Goal: Information Seeking & Learning: Learn about a topic

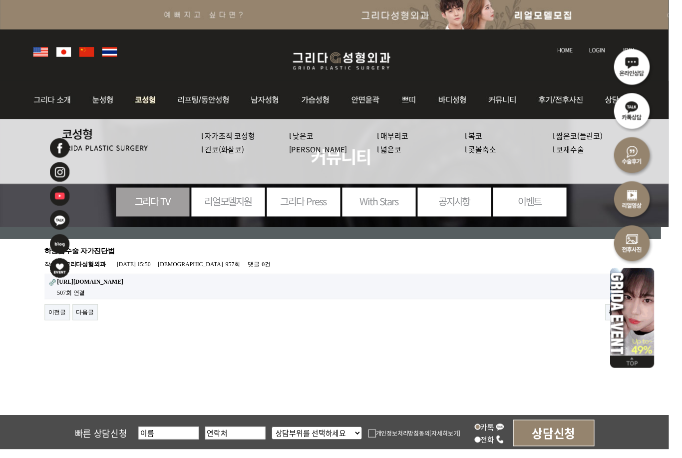
click at [251, 138] on link "l 자가조직 코성형" at bounding box center [232, 138] width 55 height 10
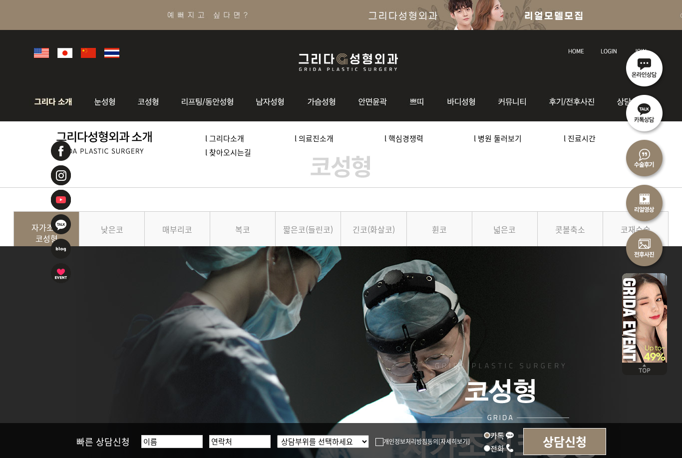
click at [221, 141] on link "l 그리다소개" at bounding box center [224, 138] width 39 height 10
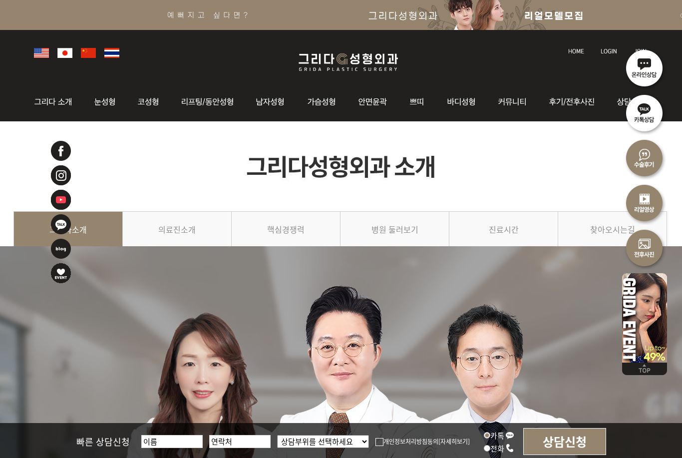
click at [90, 57] on img at bounding box center [88, 53] width 15 height 10
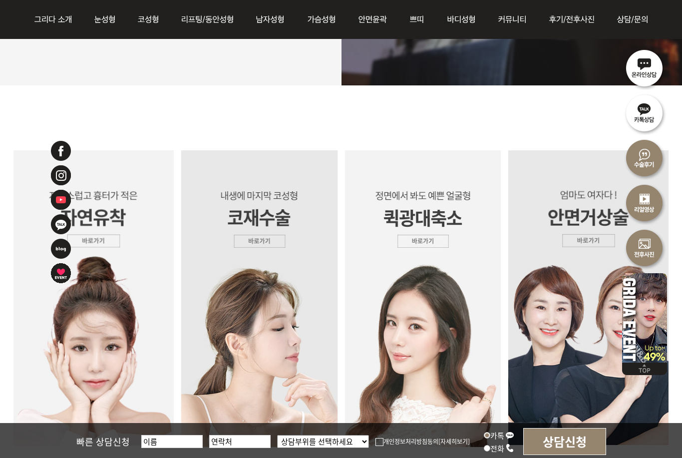
scroll to position [2470, 0]
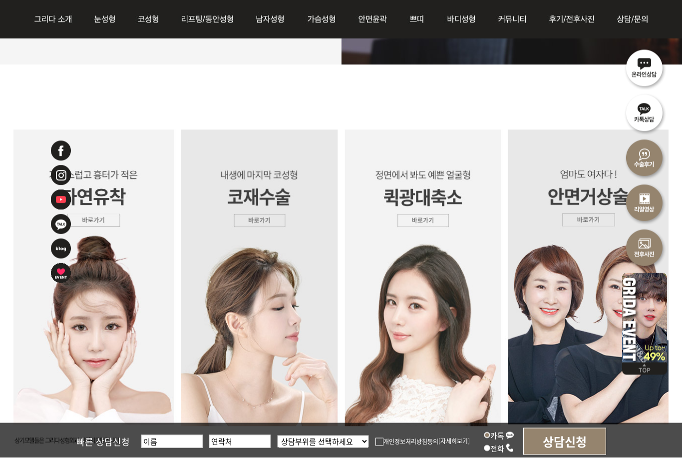
click at [100, 224] on img at bounding box center [95, 278] width 164 height 296
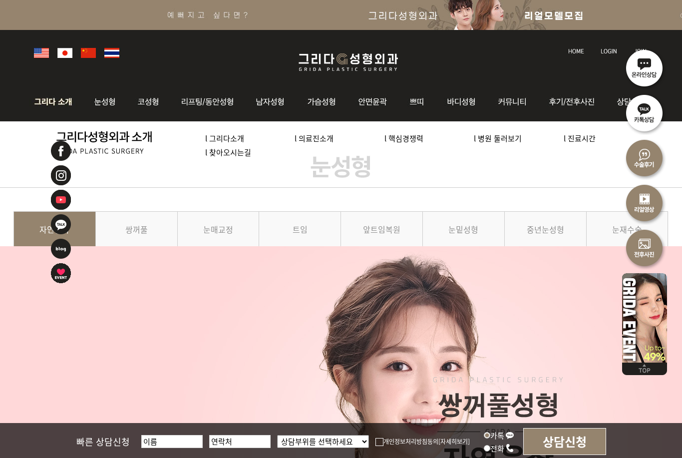
click at [45, 113] on img at bounding box center [56, 101] width 54 height 39
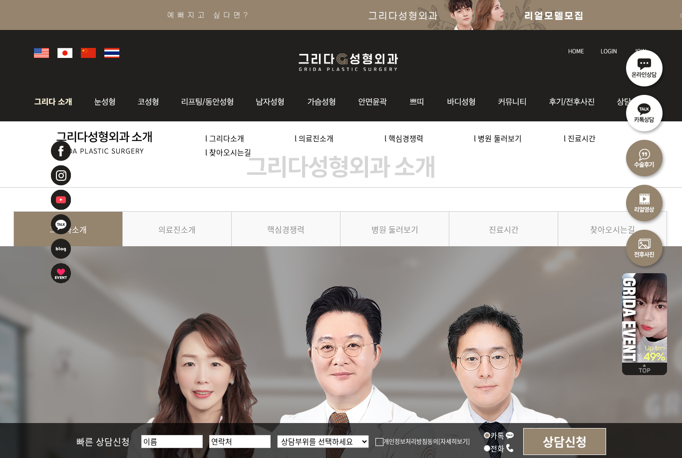
click at [44, 103] on img at bounding box center [56, 101] width 54 height 39
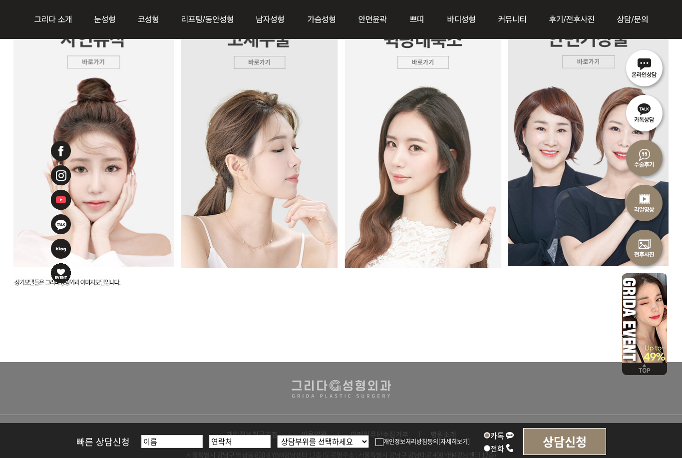
scroll to position [2597, 0]
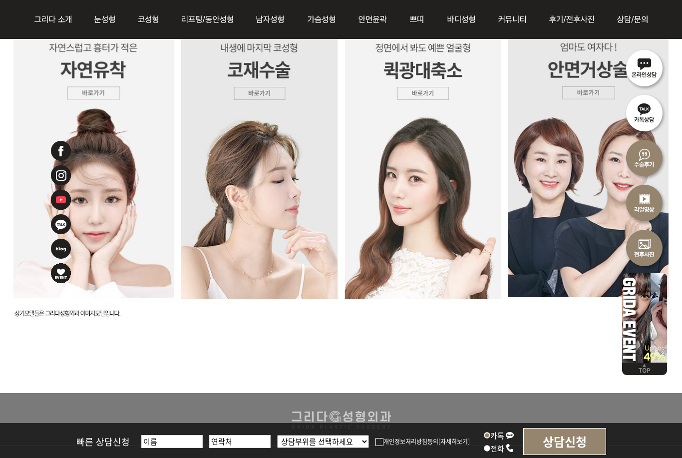
click at [272, 218] on img at bounding box center [259, 150] width 164 height 297
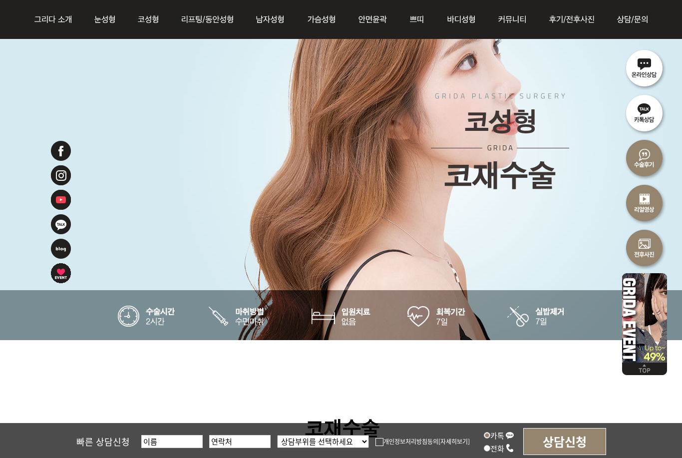
scroll to position [204, 0]
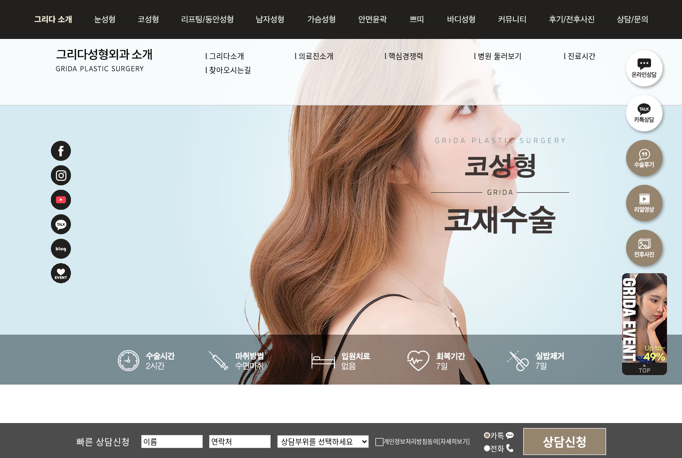
click at [330, 55] on link "l 의료진소개" at bounding box center [314, 55] width 39 height 10
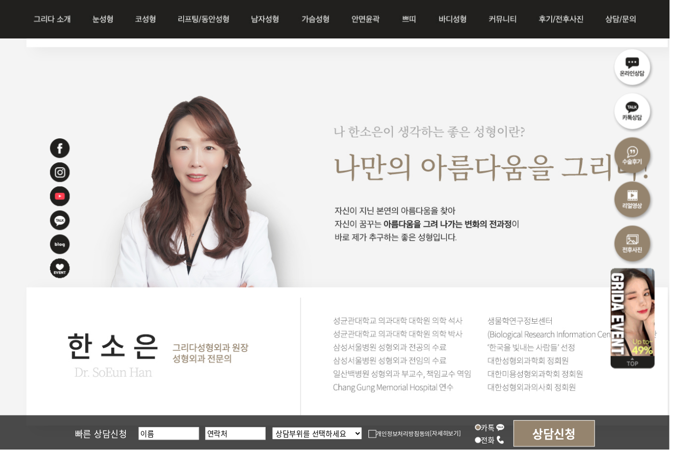
scroll to position [1570, 0]
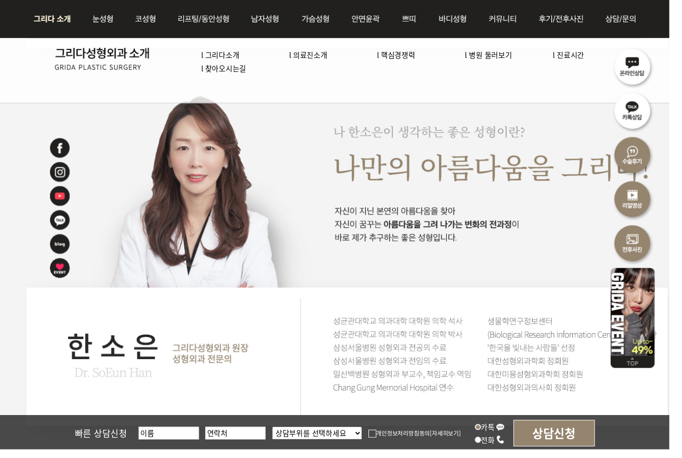
click at [244, 59] on link "l 그리다소개" at bounding box center [224, 55] width 39 height 10
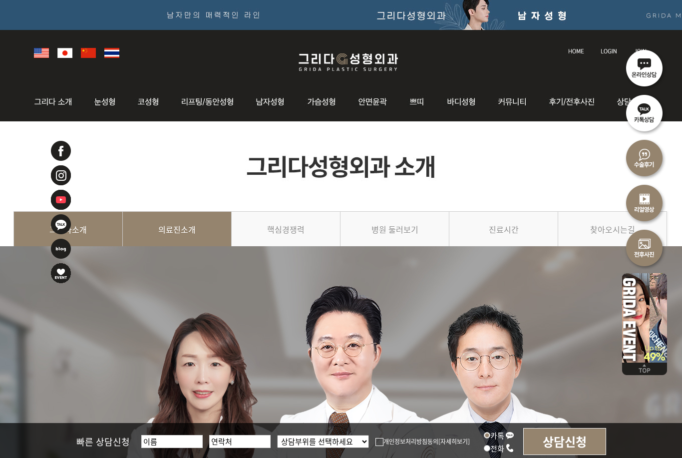
click at [201, 228] on link "의료진소개" at bounding box center [177, 233] width 109 height 45
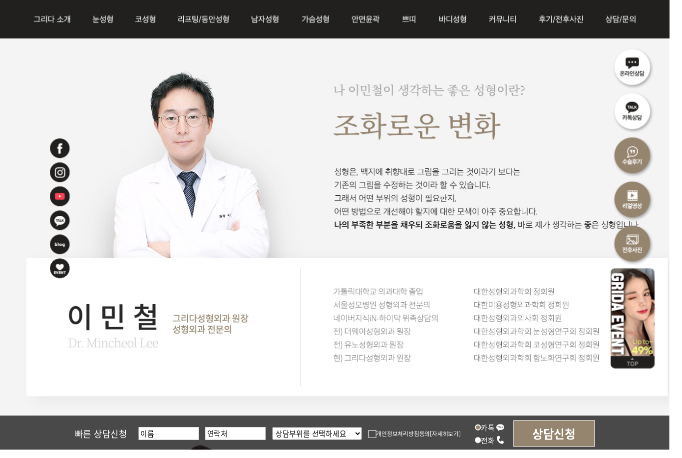
scroll to position [1213, 0]
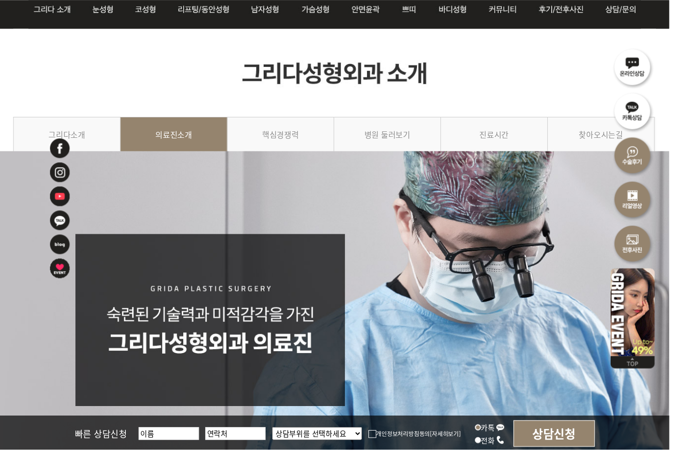
scroll to position [0, 0]
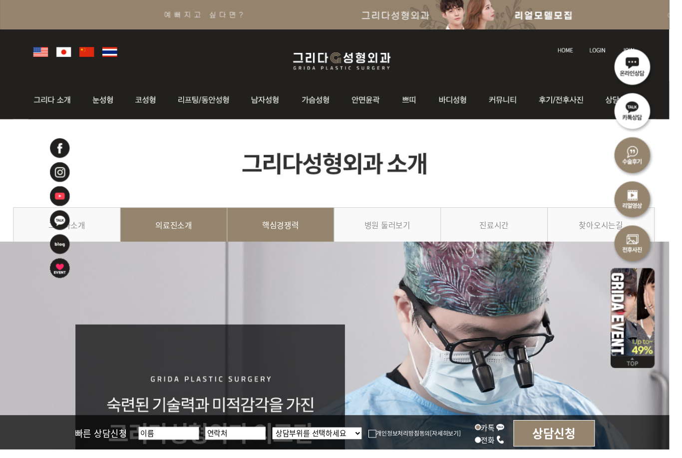
click at [324, 236] on link "핵심경쟁력" at bounding box center [286, 233] width 109 height 45
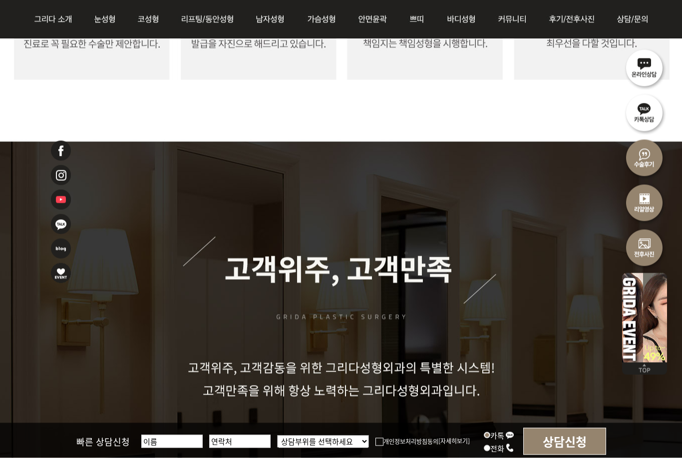
scroll to position [1180, 0]
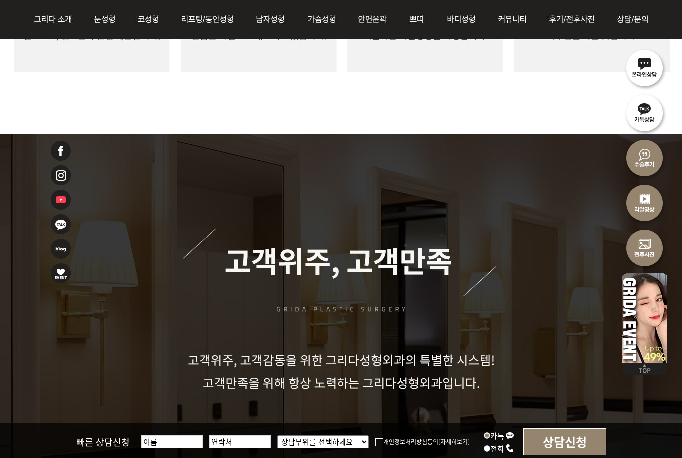
click at [574, 348] on div at bounding box center [341, 304] width 682 height 465
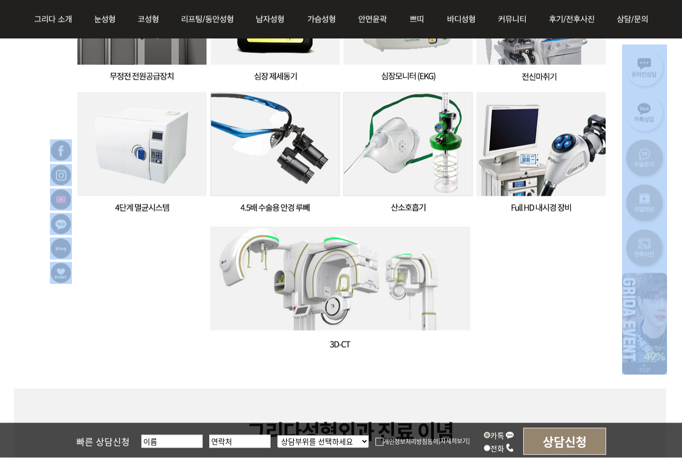
scroll to position [1837, 0]
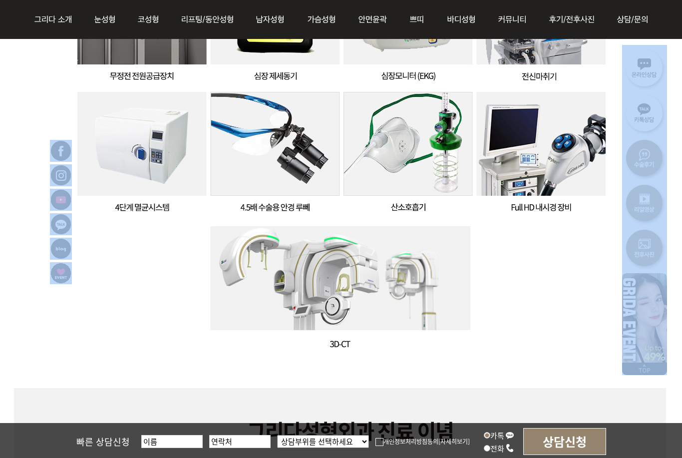
click at [571, 351] on img at bounding box center [339, 265] width 652 height 771
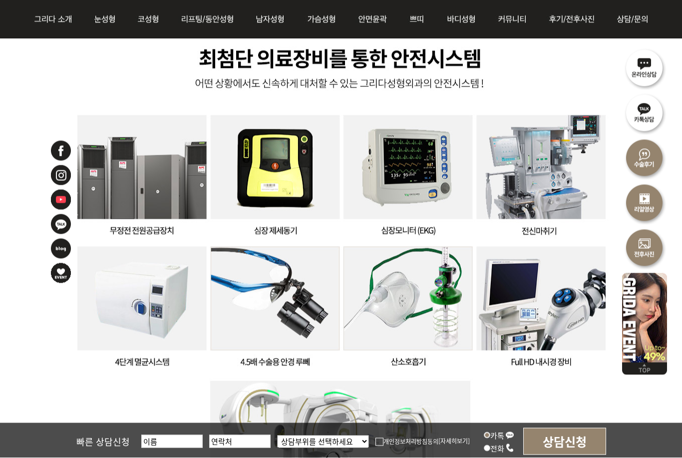
scroll to position [1682, 0]
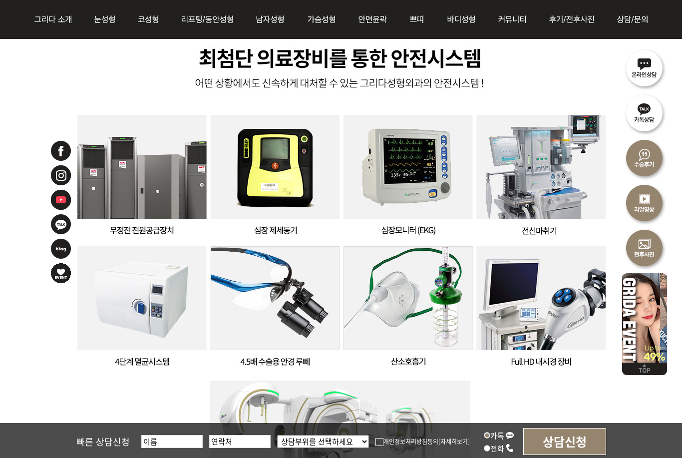
click at [595, 299] on img at bounding box center [339, 419] width 652 height 771
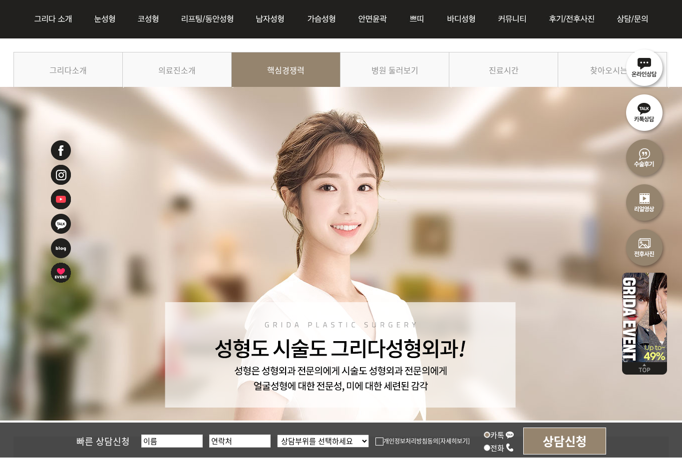
scroll to position [120, 0]
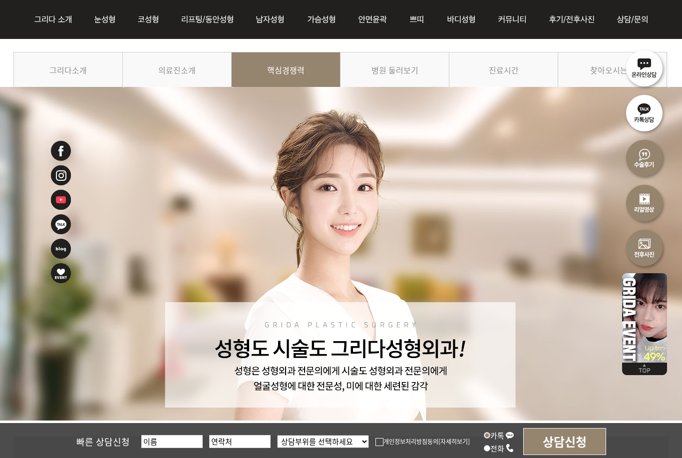
click at [567, 322] on img at bounding box center [340, 275] width 655 height 376
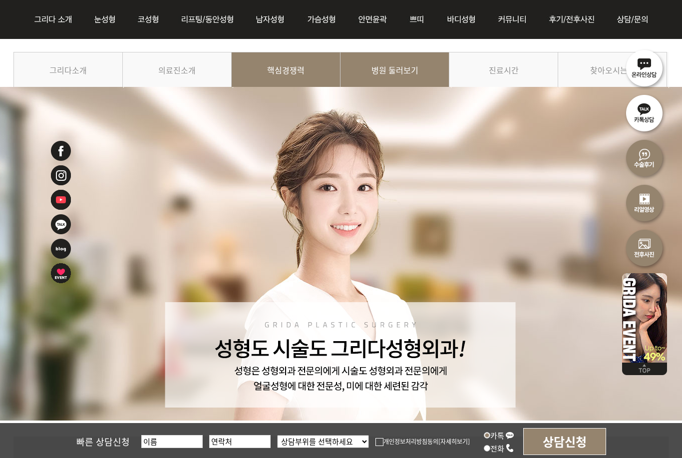
click at [417, 76] on link "병원 둘러보기" at bounding box center [394, 74] width 109 height 45
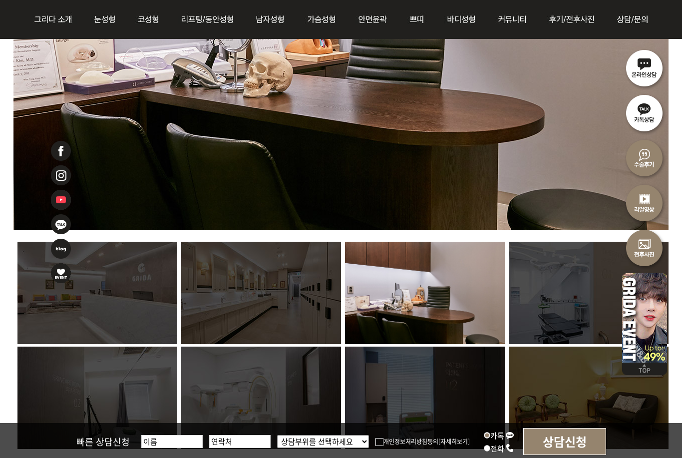
scroll to position [585, 0]
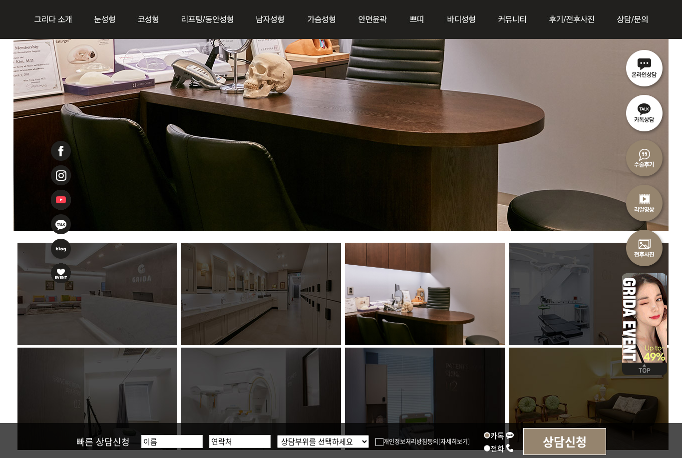
click at [301, 287] on img at bounding box center [261, 294] width 160 height 102
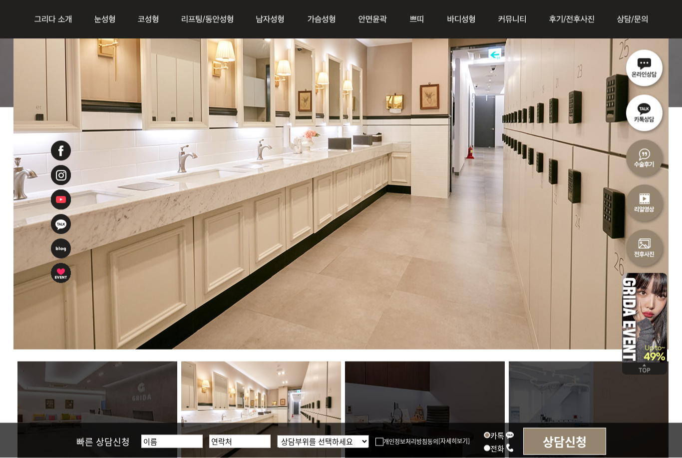
click at [144, 411] on img at bounding box center [97, 412] width 160 height 102
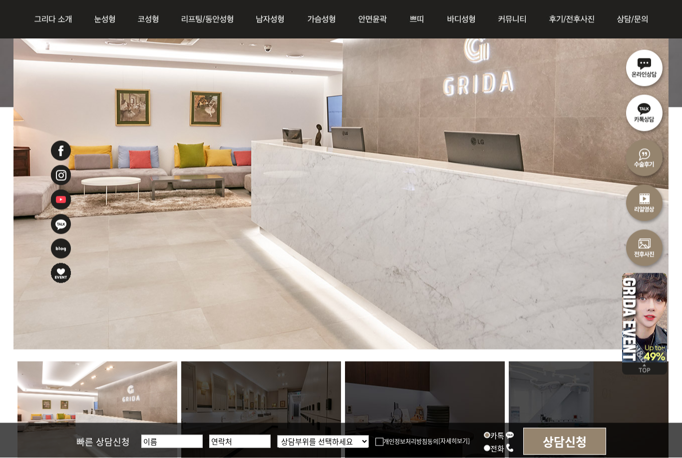
scroll to position [466, 0]
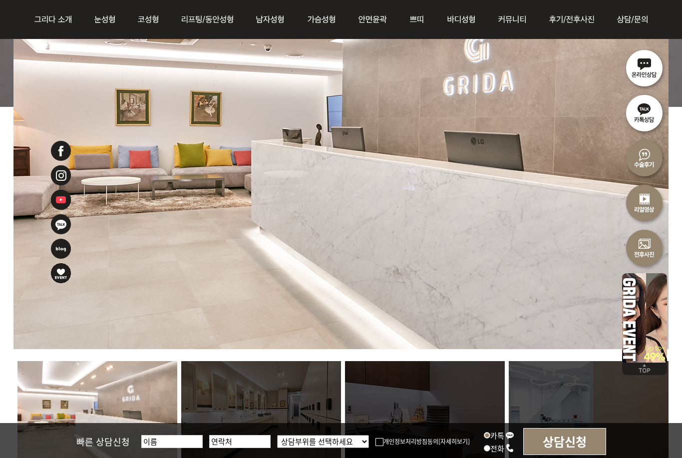
click at [431, 410] on img at bounding box center [425, 412] width 160 height 102
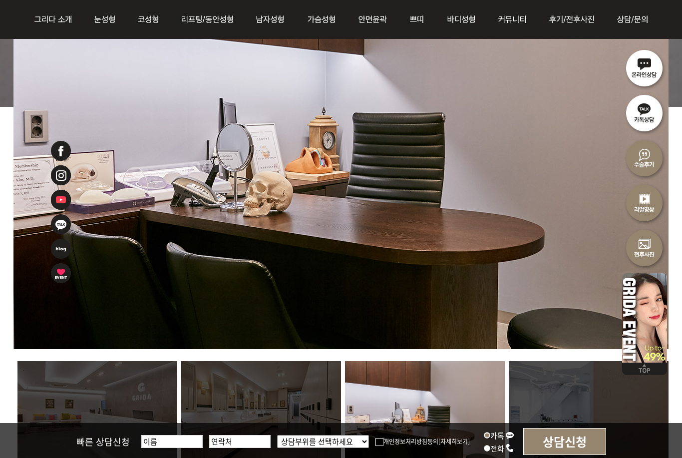
click at [562, 426] on img at bounding box center [589, 412] width 160 height 102
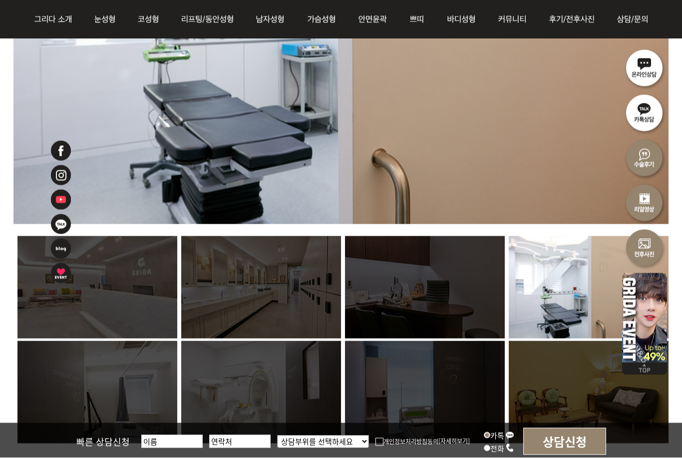
click at [135, 393] on img at bounding box center [97, 392] width 160 height 102
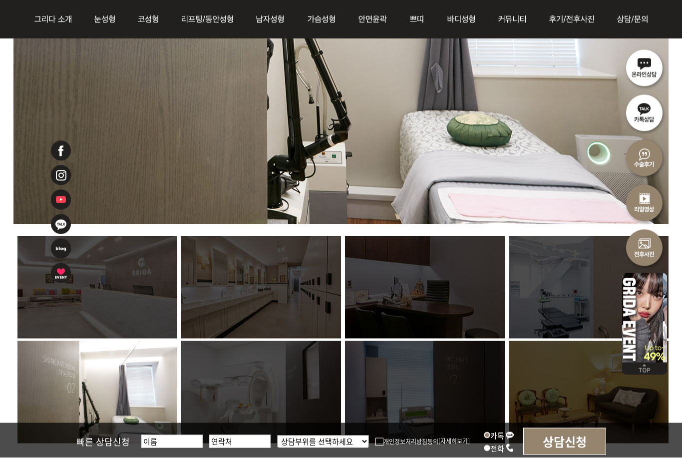
scroll to position [592, 0]
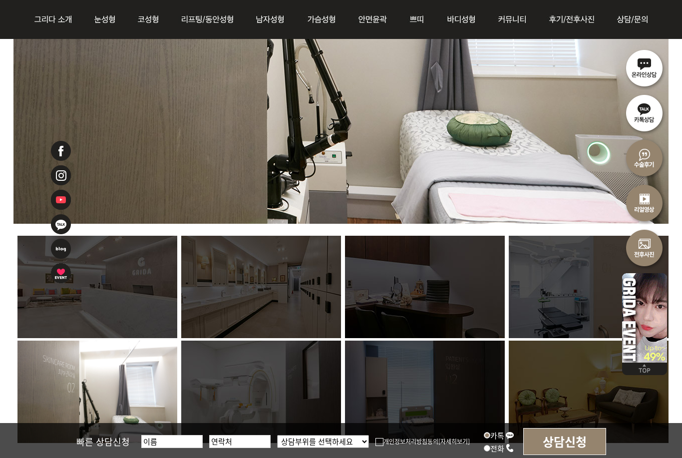
click at [259, 411] on img at bounding box center [261, 391] width 160 height 102
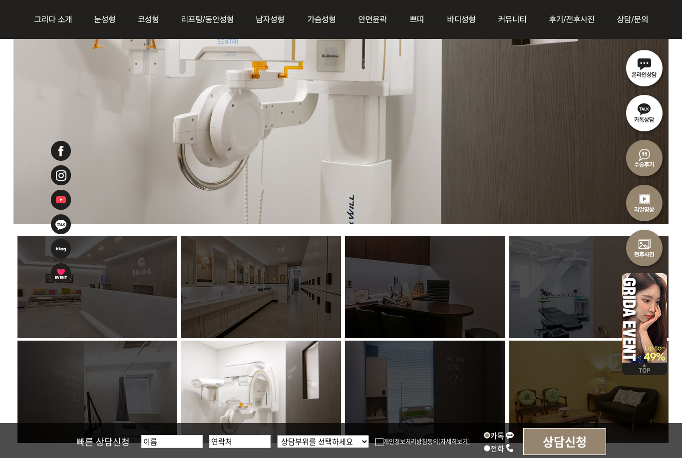
click at [431, 408] on img at bounding box center [425, 391] width 160 height 102
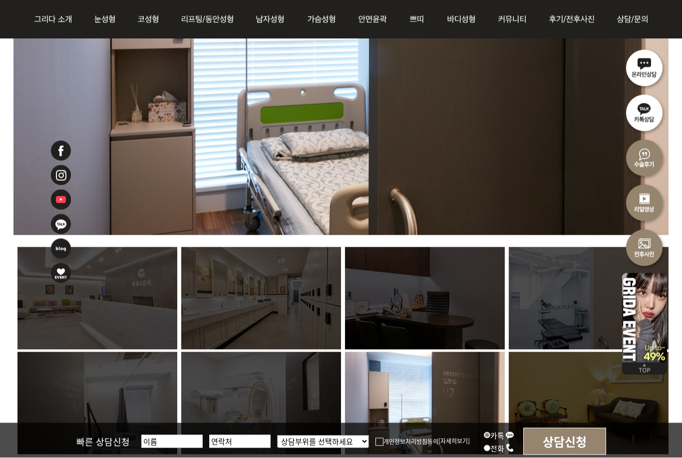
click at [542, 395] on img at bounding box center [589, 403] width 160 height 102
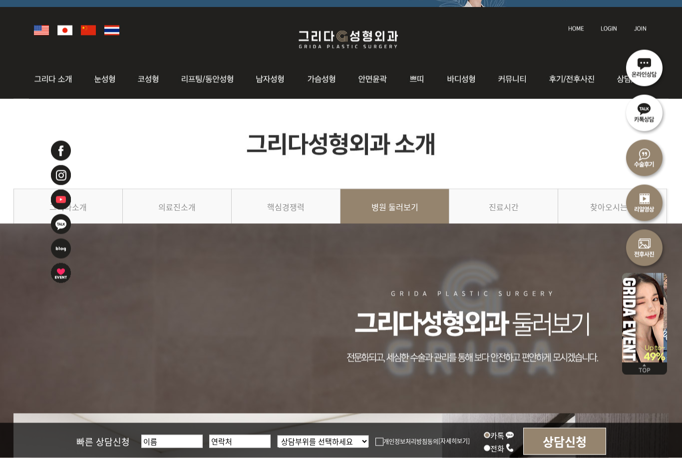
scroll to position [12, 0]
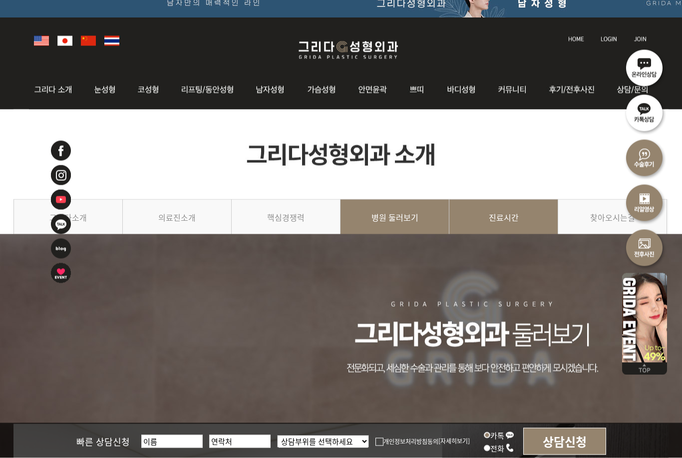
click at [518, 216] on link "진료시간" at bounding box center [503, 221] width 109 height 45
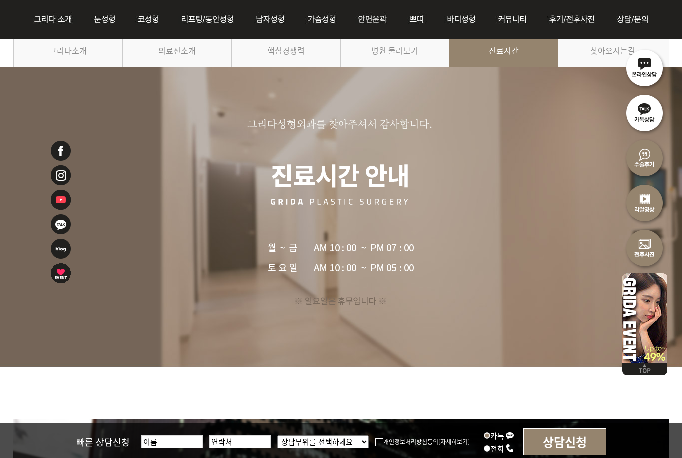
scroll to position [136, 0]
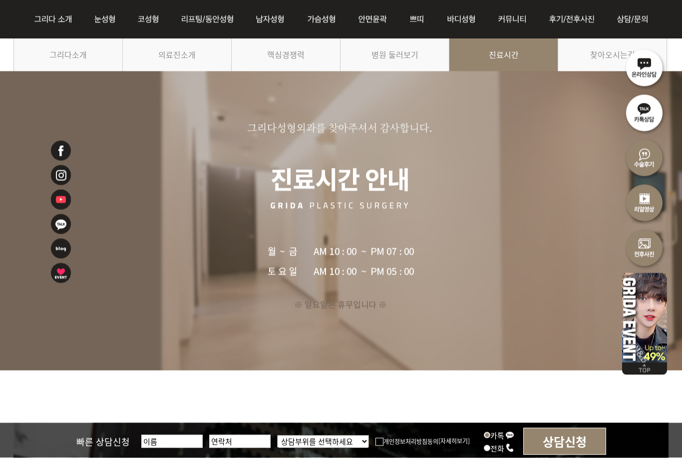
click at [585, 72] on img at bounding box center [340, 246] width 654 height 351
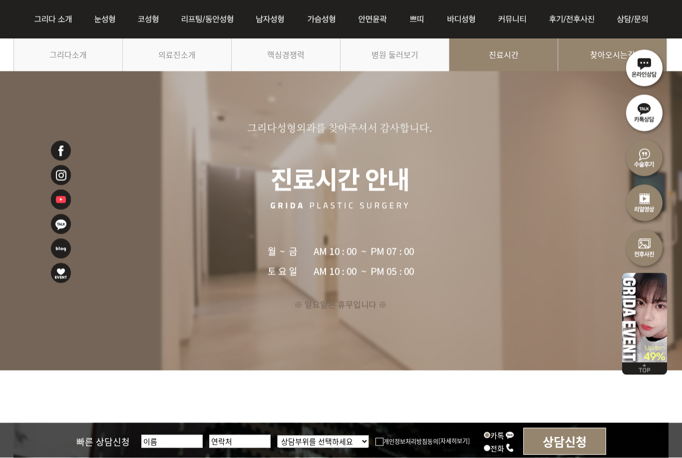
click at [592, 51] on link "찾아오시는길" at bounding box center [612, 58] width 109 height 45
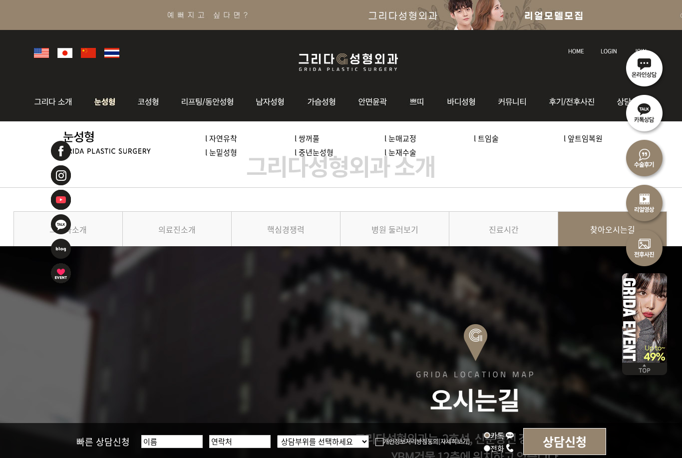
click at [234, 137] on link "l 자연유착" at bounding box center [221, 138] width 32 height 10
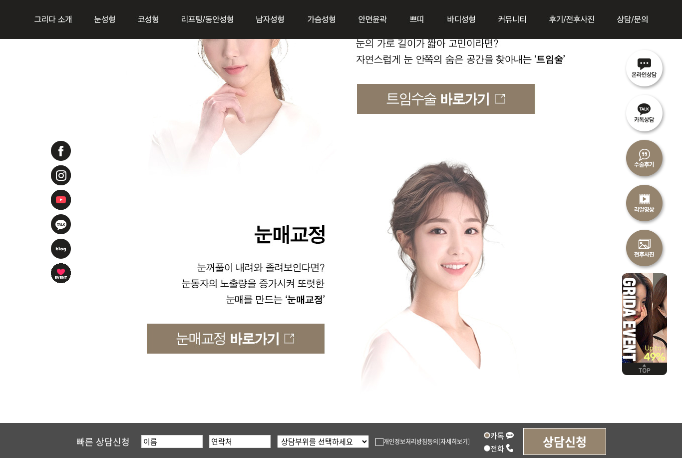
scroll to position [2758, 0]
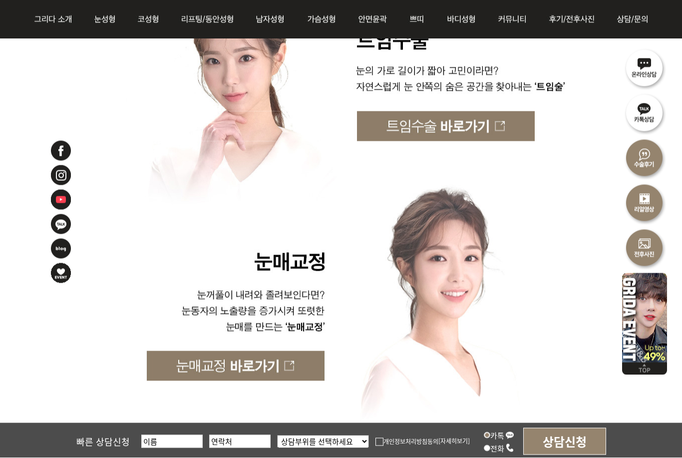
click at [461, 301] on img at bounding box center [341, 246] width 656 height 210
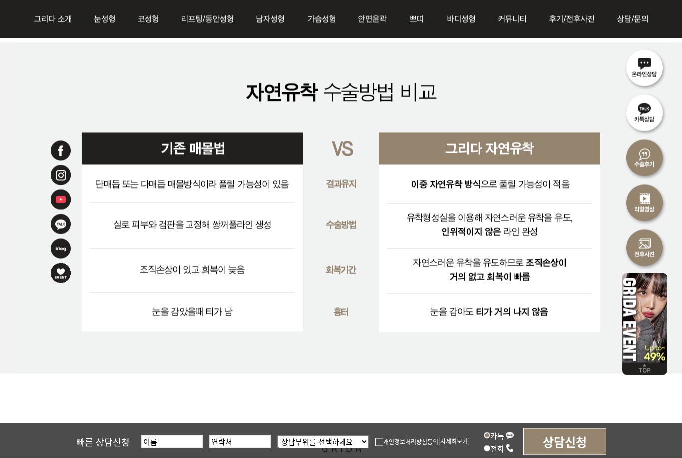
scroll to position [2216, 0]
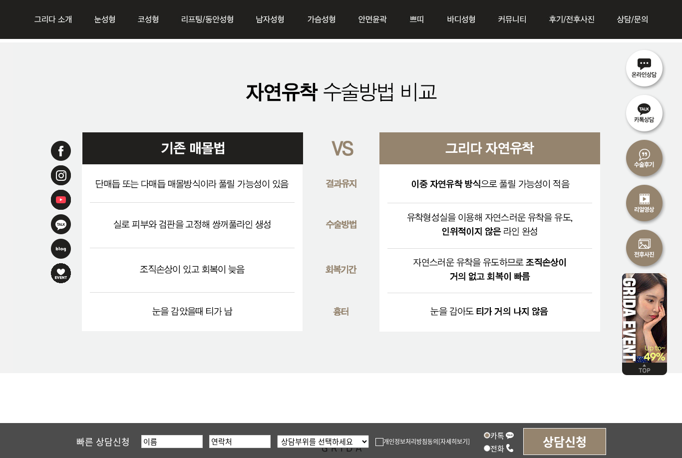
click at [168, 183] on img at bounding box center [341, 207] width 656 height 330
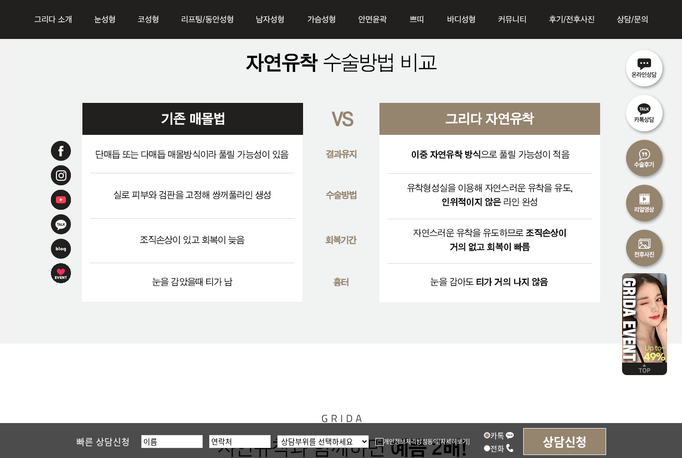
scroll to position [2254, 0]
